Goal: Transaction & Acquisition: Download file/media

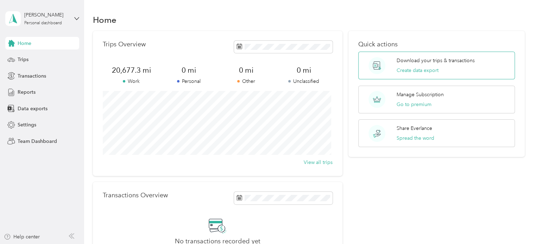
click at [416, 59] on p "Download your trips & transactions" at bounding box center [435, 60] width 78 height 7
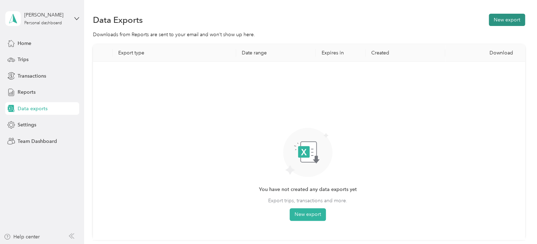
click at [494, 23] on button "New export" at bounding box center [506, 20] width 36 height 12
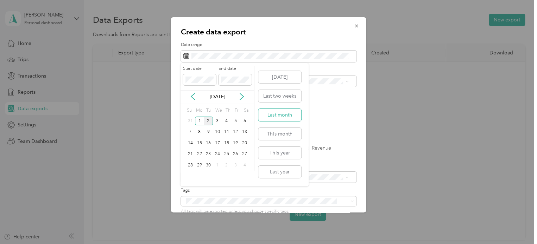
click at [273, 114] on button "Last month" at bounding box center [279, 115] width 43 height 12
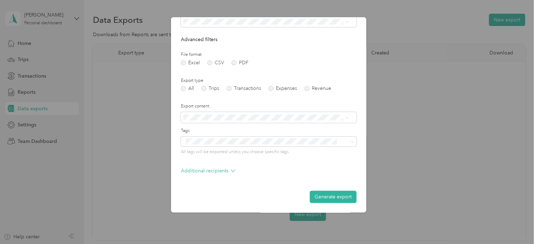
scroll to position [60, 0]
click at [336, 197] on button "Generate export" at bounding box center [332, 197] width 47 height 12
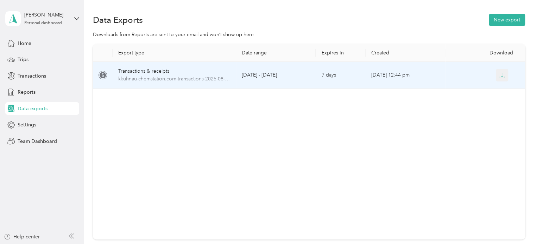
click at [501, 76] on icon "button" at bounding box center [502, 75] width 2 height 4
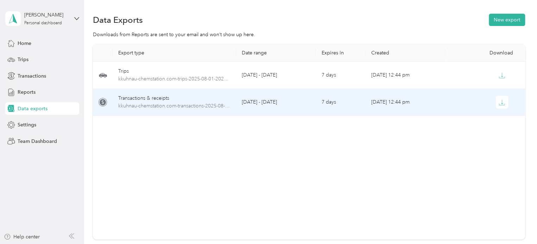
click at [176, 101] on div "Transactions & receipts" at bounding box center [174, 99] width 112 height 8
click at [501, 106] on button "button" at bounding box center [501, 102] width 13 height 13
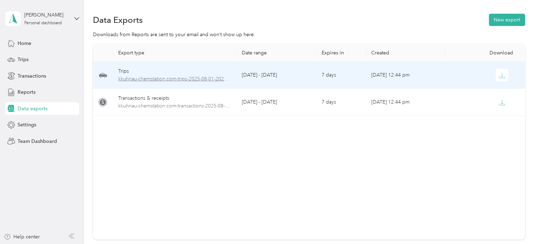
click at [183, 75] on span "kkuhnau-chemstation.com-trips-2025-08-01-2025-08-31.xlsx" at bounding box center [174, 79] width 112 height 8
click at [197, 78] on span "kkuhnau-chemstation.com-trips-2025-08-01-2025-08-31.xlsx" at bounding box center [174, 79] width 112 height 8
click at [501, 74] on icon "button" at bounding box center [501, 75] width 6 height 6
